Goal: Task Accomplishment & Management: Complete application form

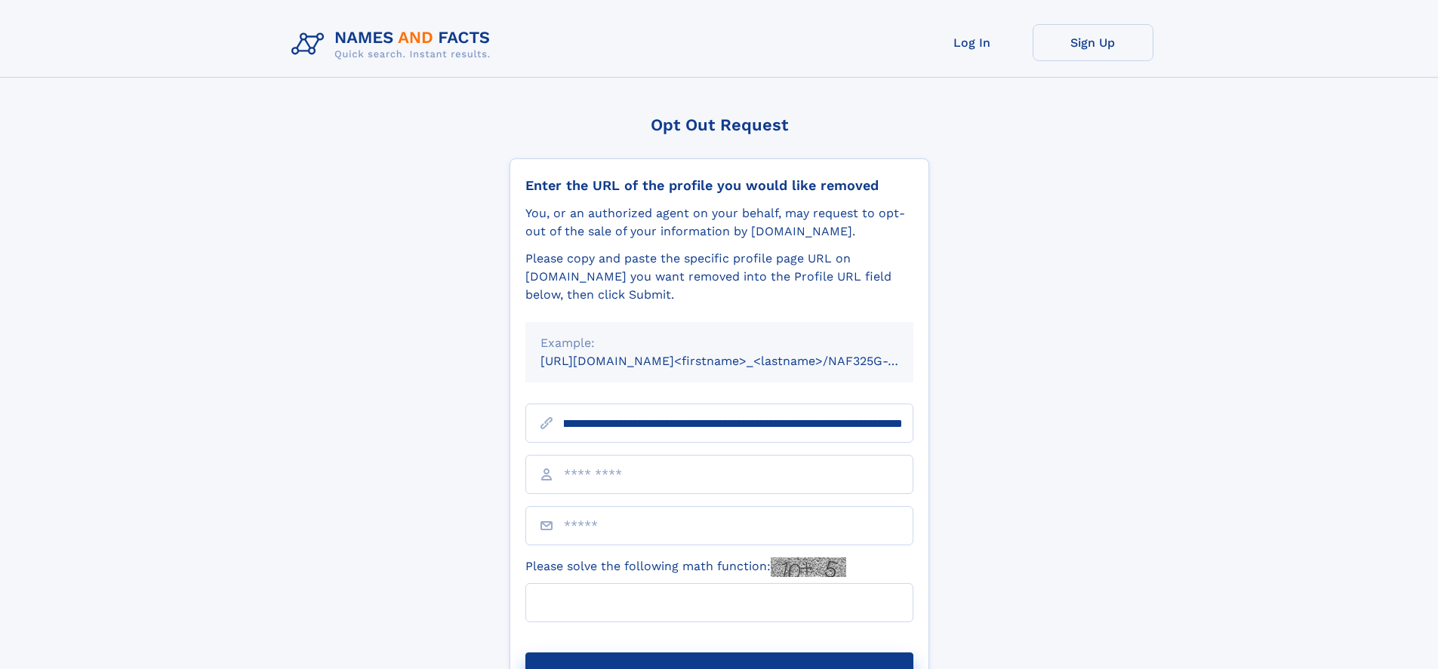
scroll to position [0, 189]
type input "**********"
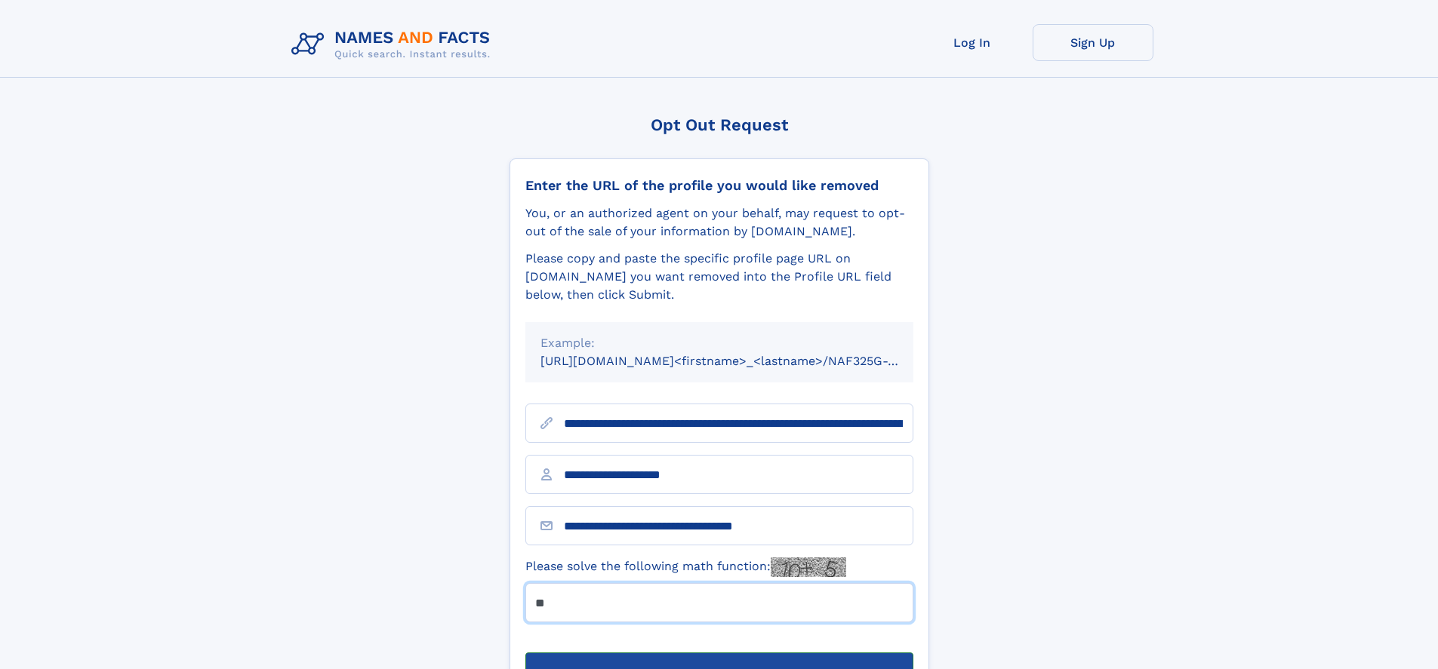
type input "**"
click at [719, 653] on button "Submit Opt Out Request" at bounding box center [719, 677] width 388 height 48
